Goal: Information Seeking & Learning: Understand process/instructions

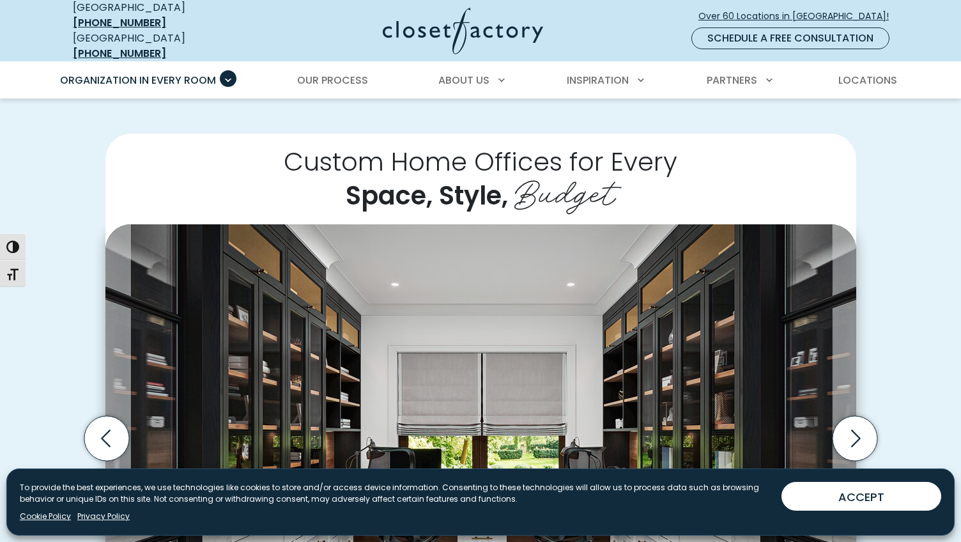
scroll to position [371, 0]
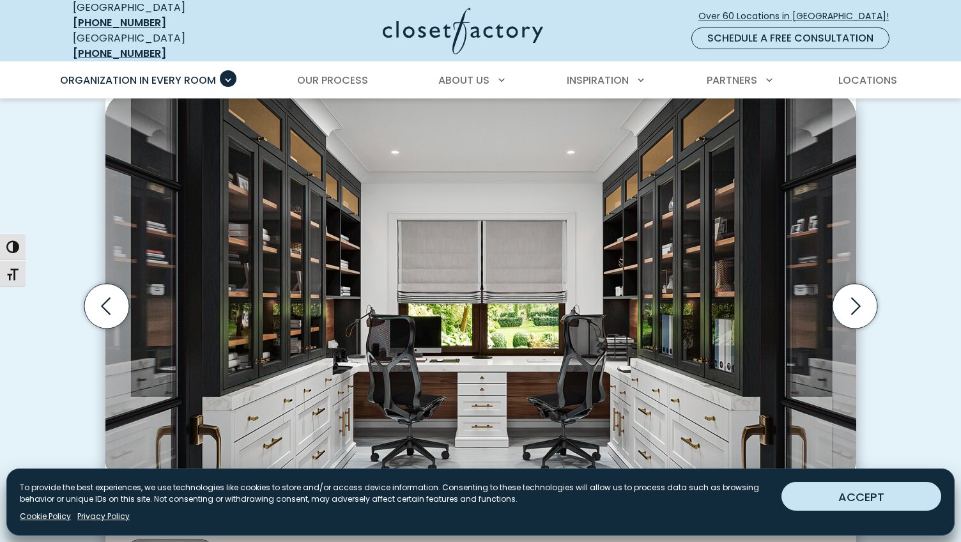
click at [915, 497] on button "ACCEPT" at bounding box center [861, 496] width 160 height 29
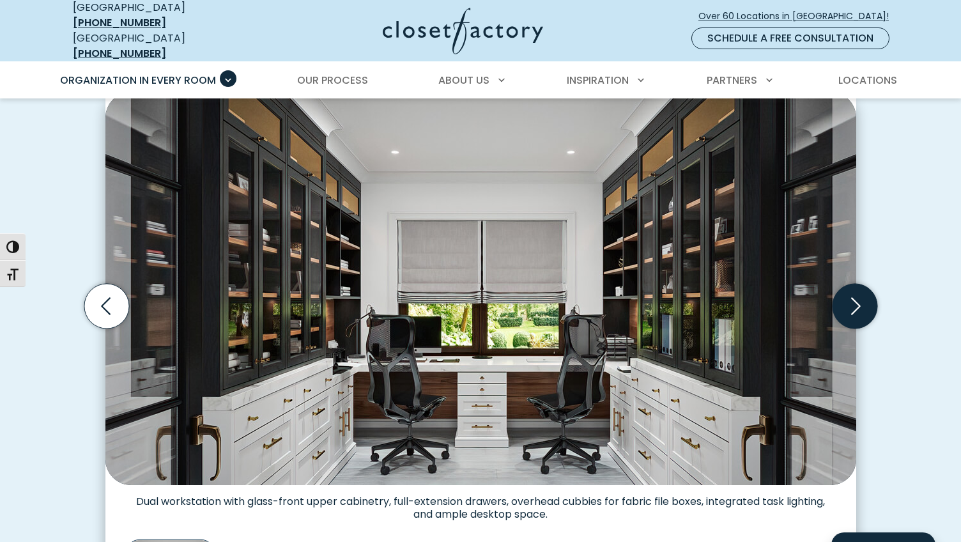
click at [858, 305] on icon "Next slide" at bounding box center [854, 306] width 45 height 45
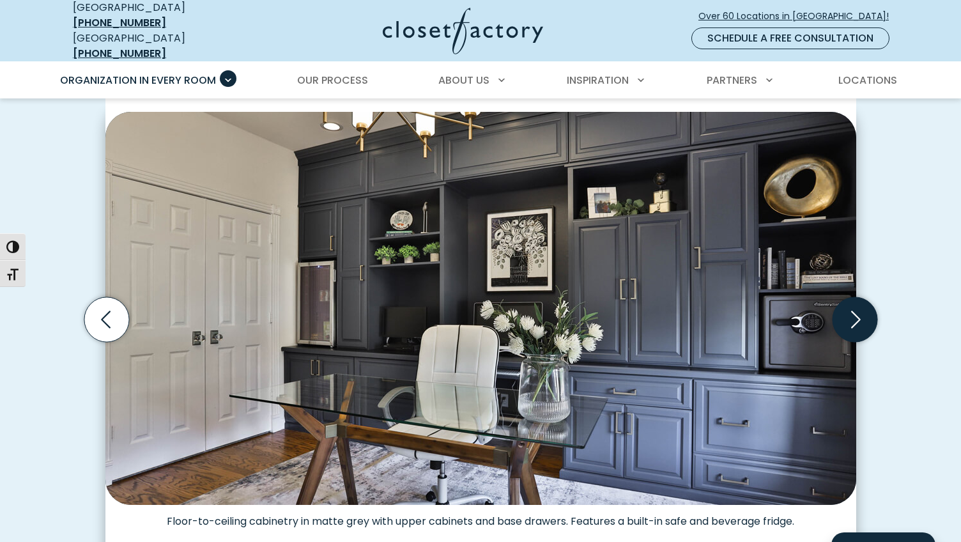
scroll to position [372, 0]
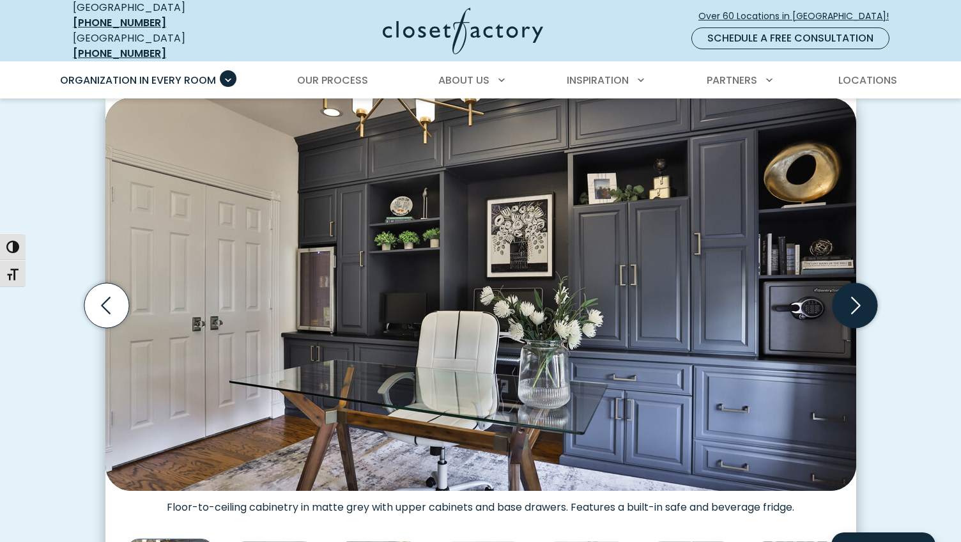
click at [857, 297] on icon "Next slide" at bounding box center [854, 305] width 45 height 45
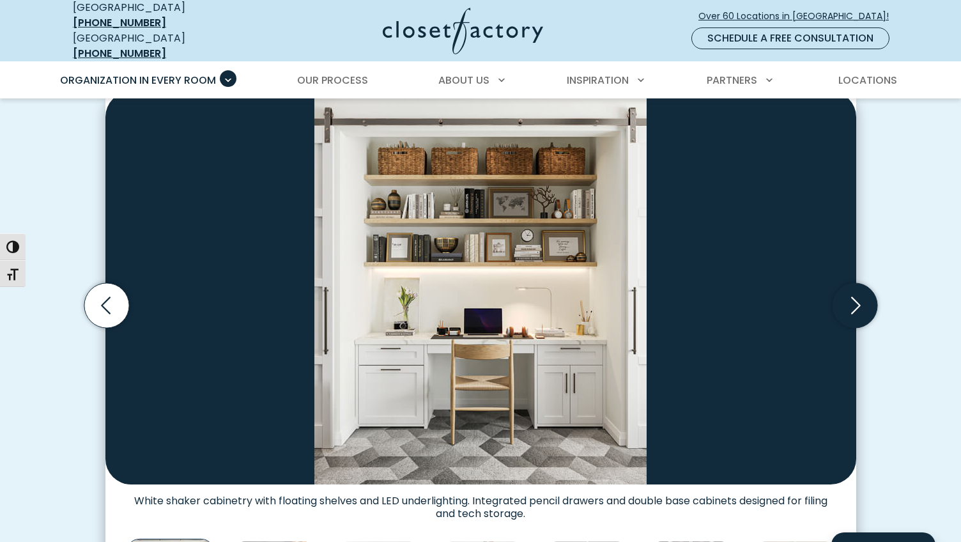
click at [857, 297] on icon "Next slide" at bounding box center [854, 305] width 45 height 45
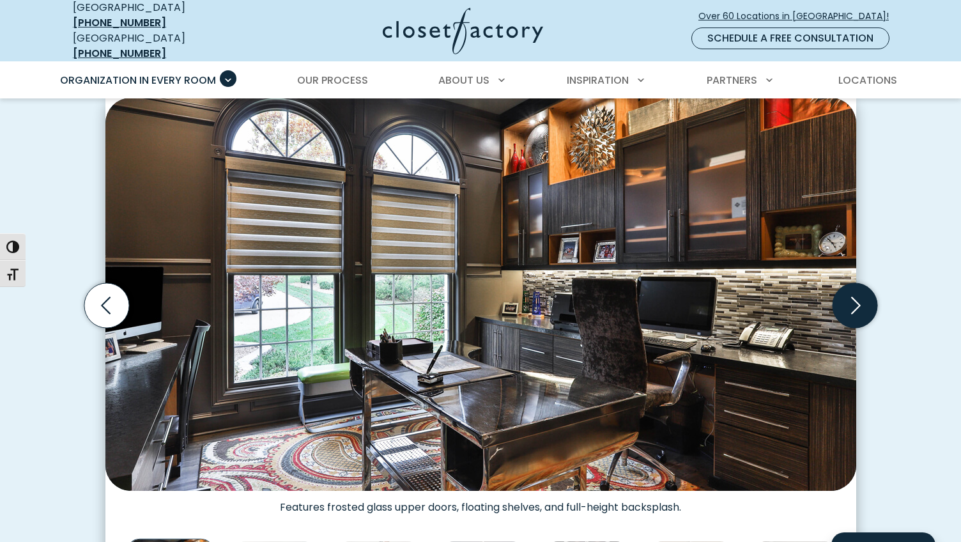
click at [857, 298] on icon "Next slide" at bounding box center [856, 305] width 10 height 17
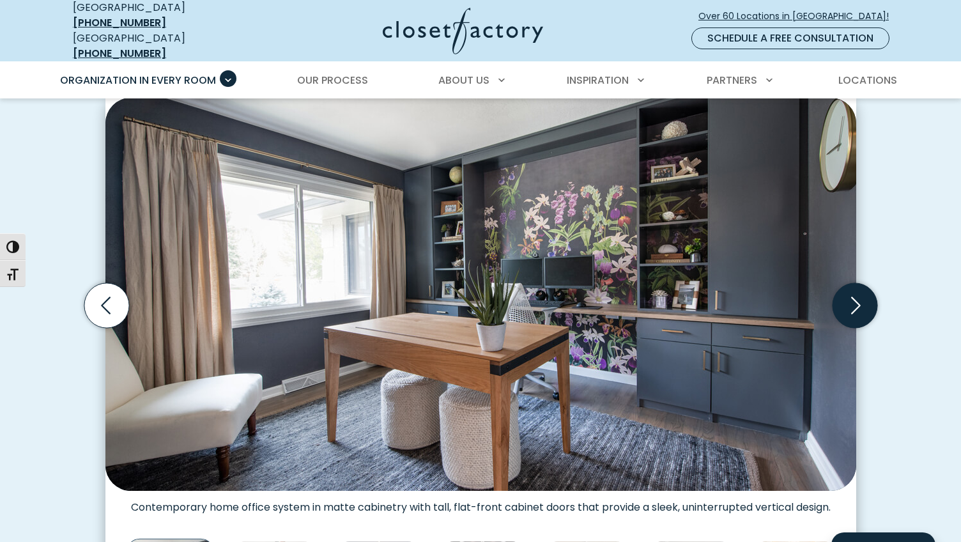
click at [857, 298] on icon "Next slide" at bounding box center [856, 305] width 10 height 17
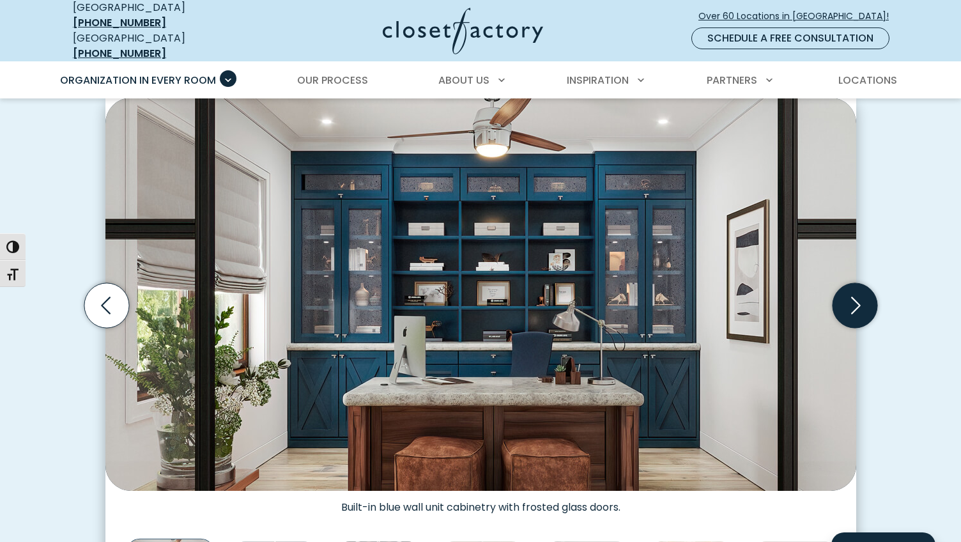
click at [857, 298] on icon "Next slide" at bounding box center [856, 305] width 10 height 17
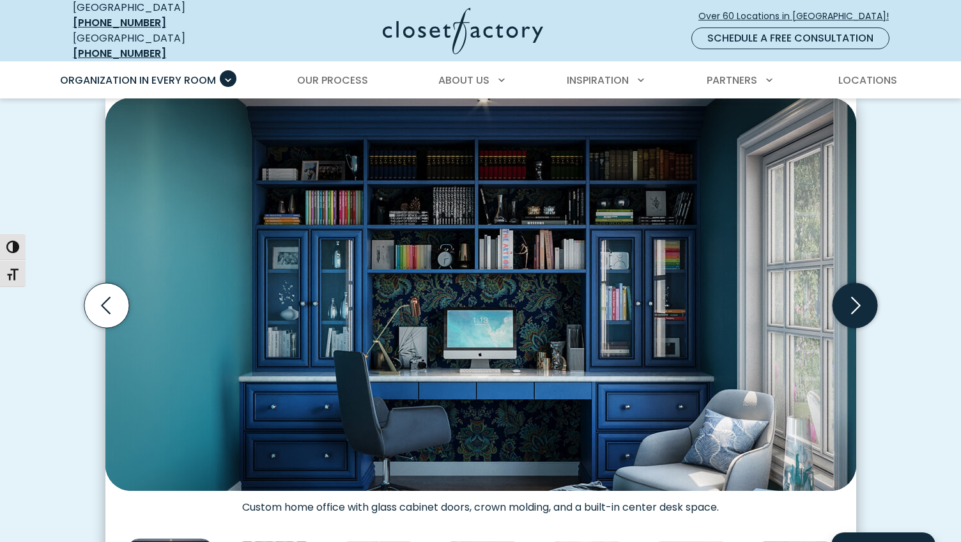
click at [857, 298] on icon "Next slide" at bounding box center [856, 305] width 10 height 17
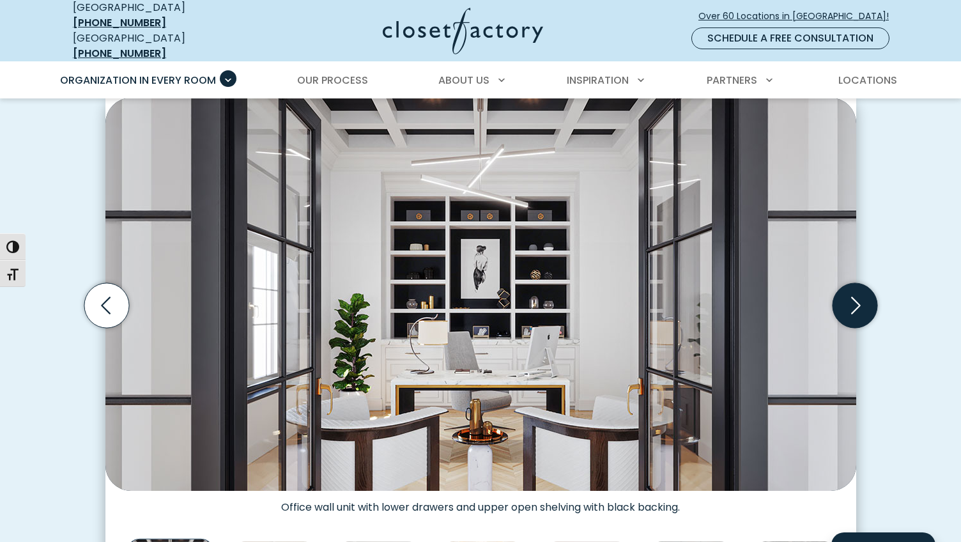
click at [857, 298] on icon "Next slide" at bounding box center [856, 305] width 10 height 17
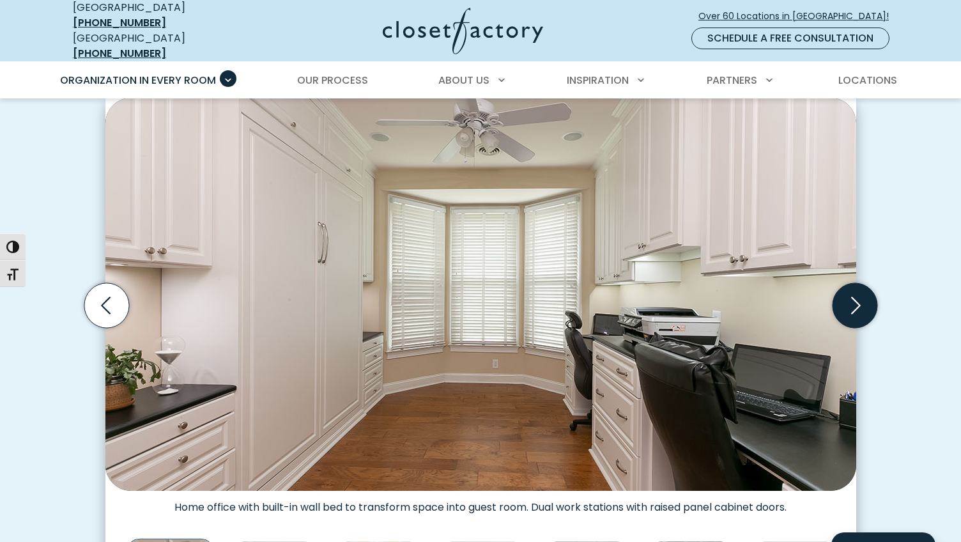
click at [857, 298] on icon "Next slide" at bounding box center [856, 305] width 10 height 17
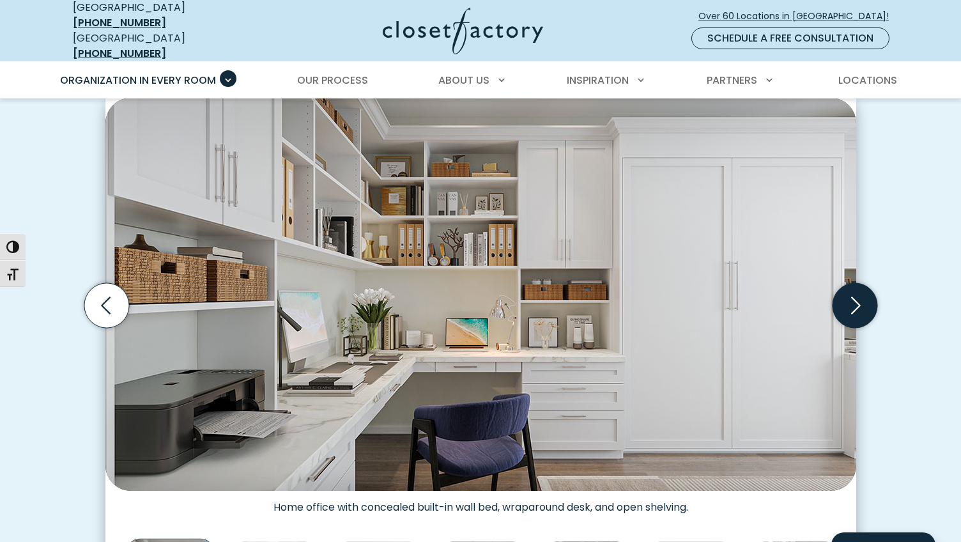
click at [857, 298] on icon "Next slide" at bounding box center [856, 305] width 10 height 17
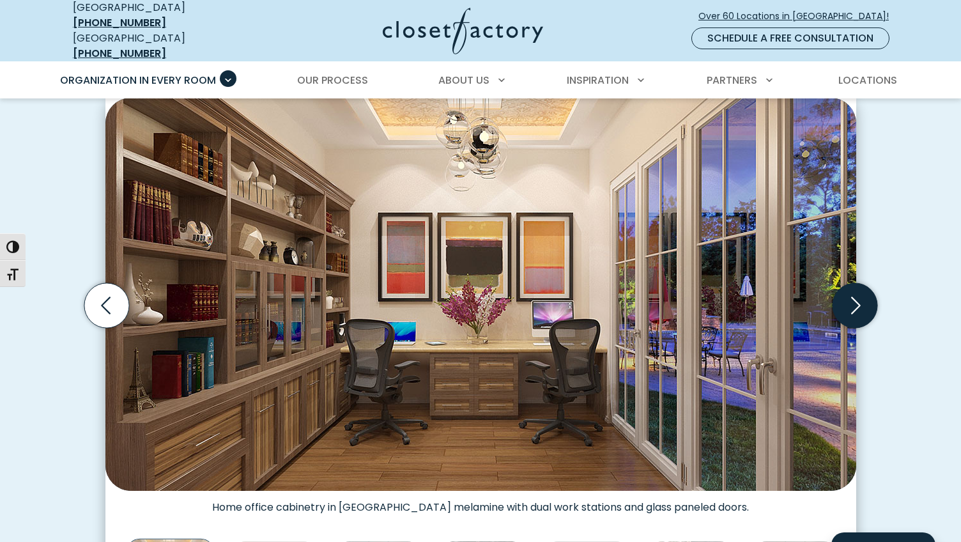
click at [857, 298] on icon "Next slide" at bounding box center [856, 305] width 10 height 17
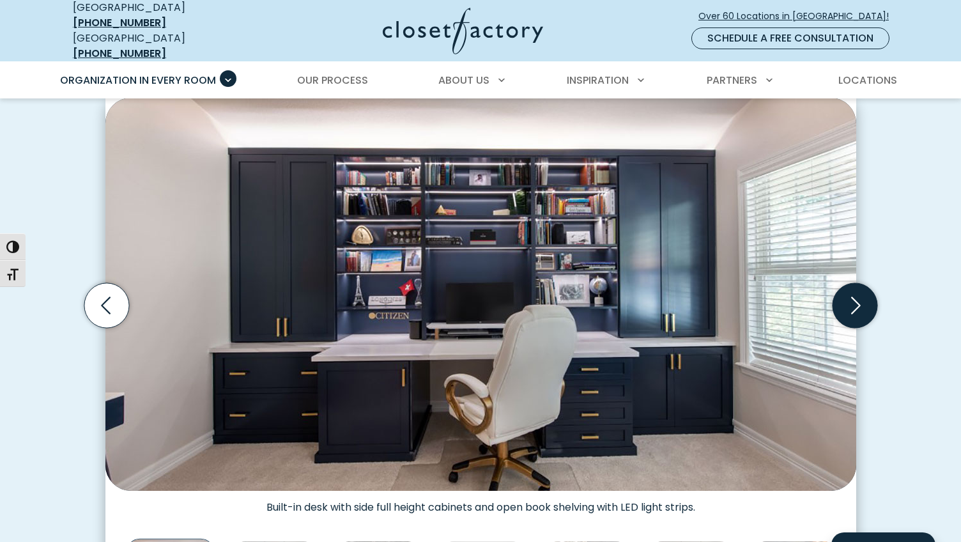
click at [857, 298] on icon "Next slide" at bounding box center [856, 305] width 10 height 17
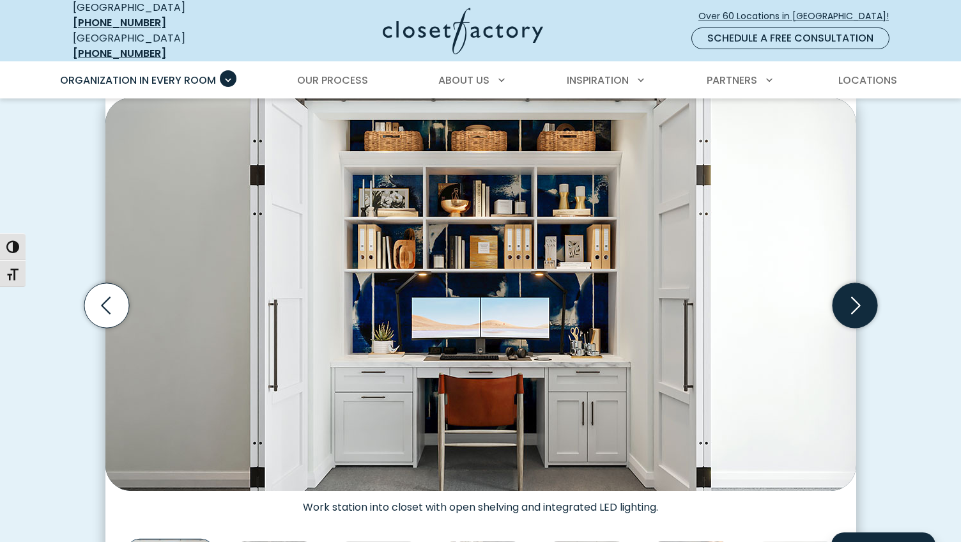
click at [857, 298] on icon "Next slide" at bounding box center [856, 305] width 10 height 17
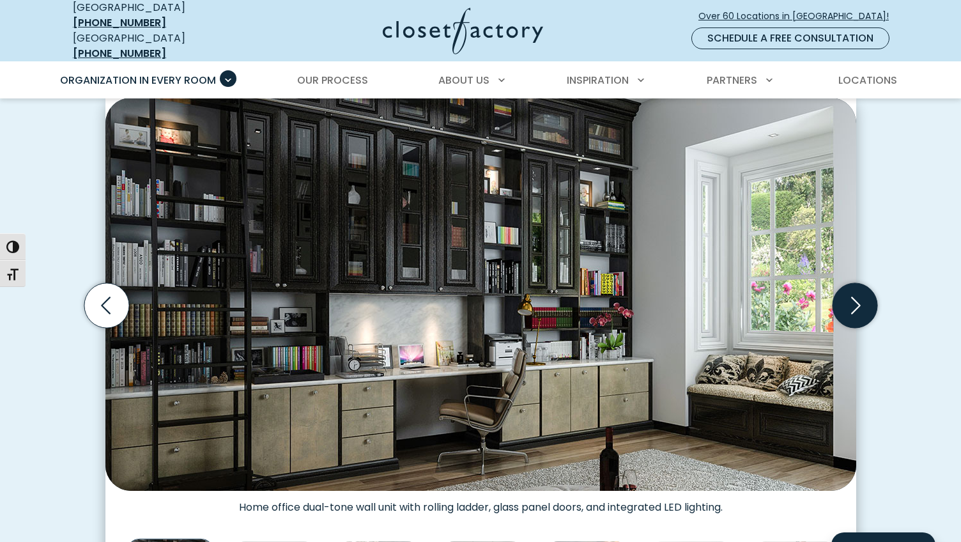
click at [857, 298] on icon "Next slide" at bounding box center [856, 305] width 10 height 17
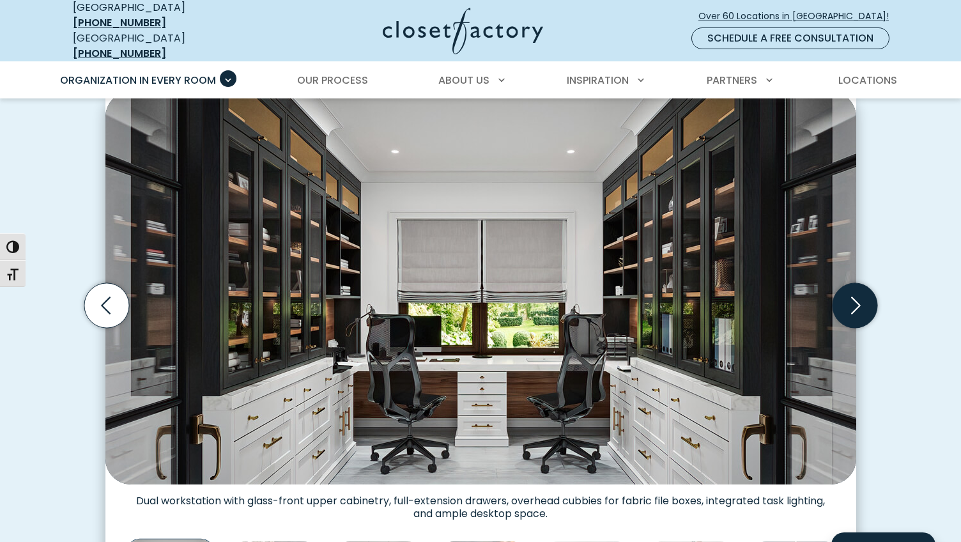
click at [857, 298] on icon "Next slide" at bounding box center [856, 305] width 10 height 17
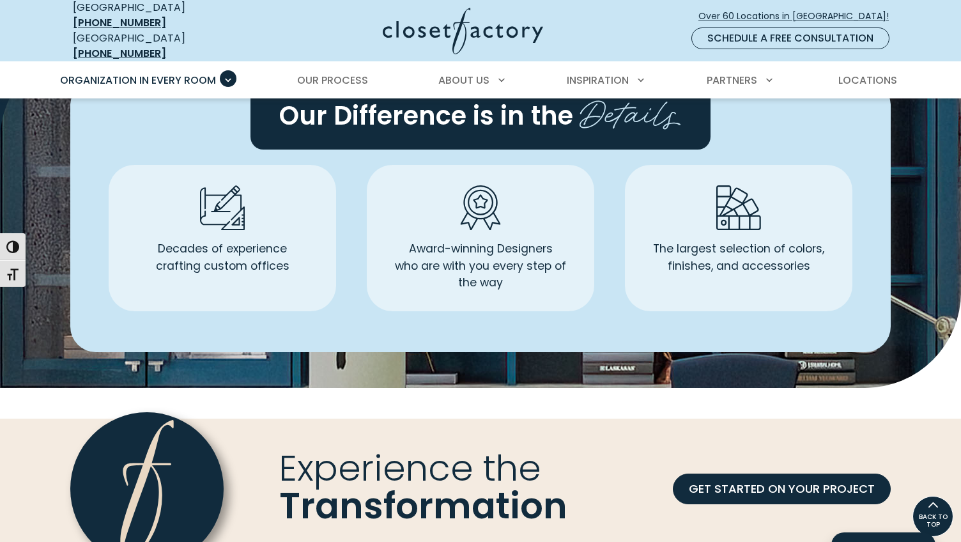
scroll to position [3624, 0]
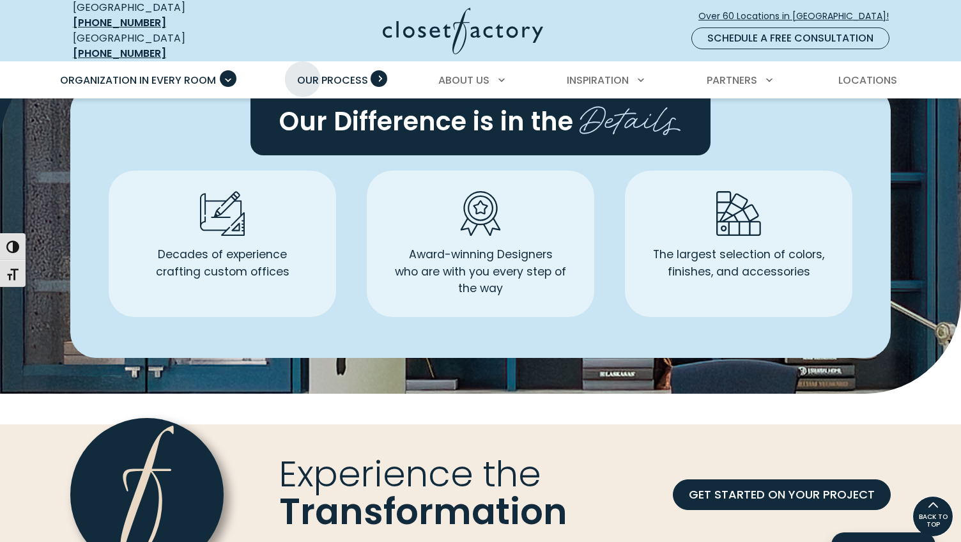
click at [312, 73] on span "Our Process" at bounding box center [332, 80] width 71 height 15
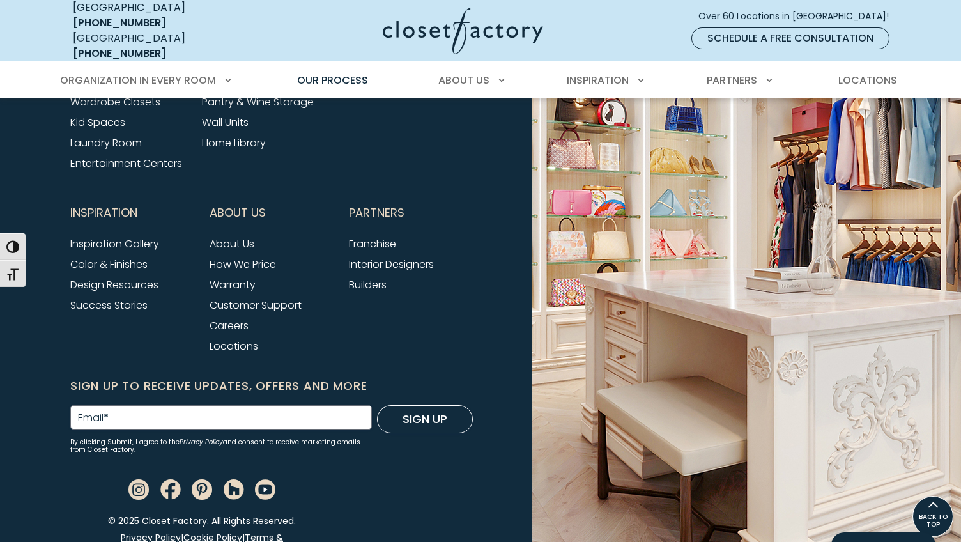
scroll to position [3166, 0]
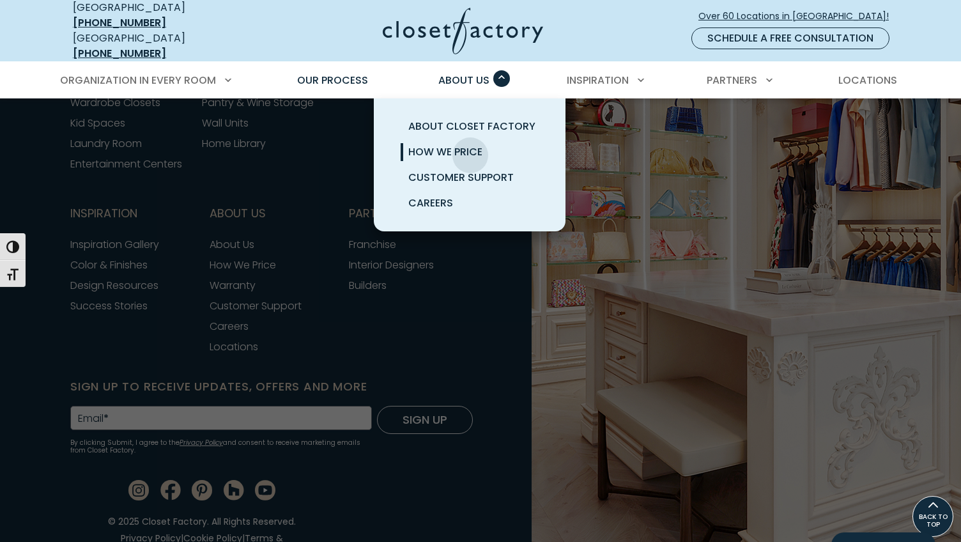
click at [470, 146] on span "How We Price" at bounding box center [445, 151] width 74 height 15
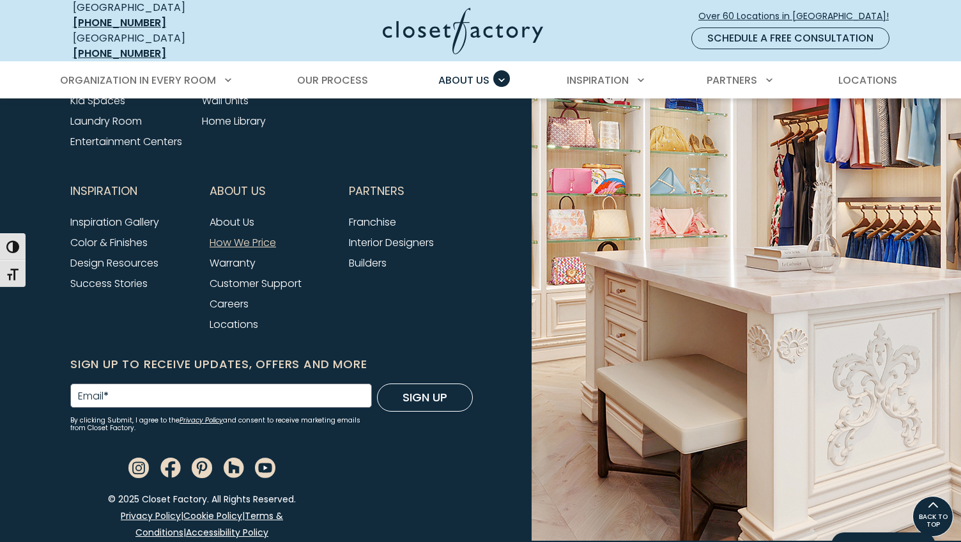
scroll to position [2805, 0]
